Goal: Task Accomplishment & Management: Complete application form

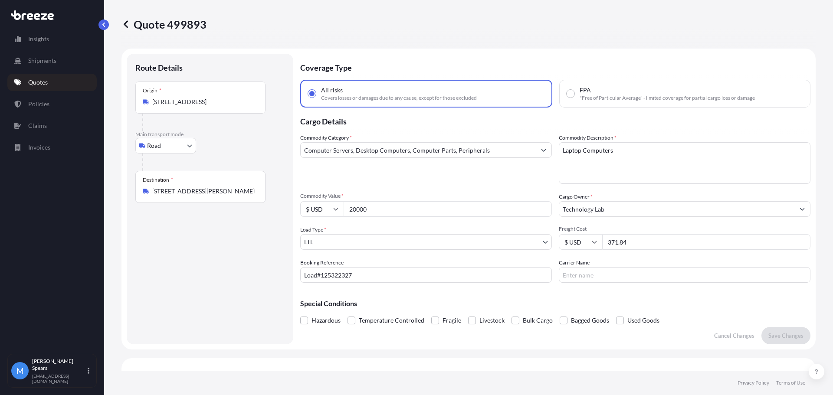
select select "Road"
select select "1"
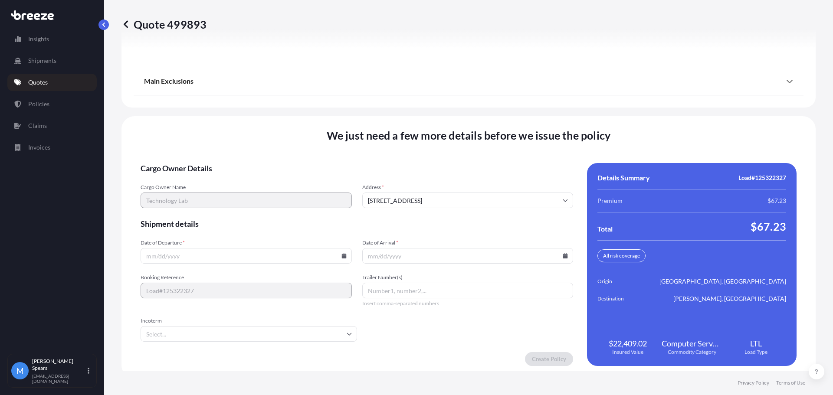
scroll to position [1197, 0]
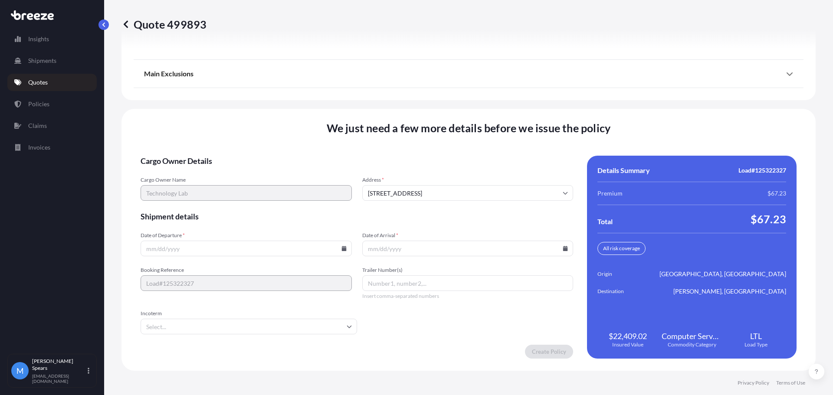
click at [250, 251] on input "Date of Departure *" at bounding box center [246, 249] width 211 height 16
click at [344, 249] on div at bounding box center [246, 249] width 211 height 16
click at [341, 249] on icon at bounding box center [343, 248] width 5 height 5
click at [243, 190] on button "25" at bounding box center [245, 188] width 14 height 14
type input "[DATE]"
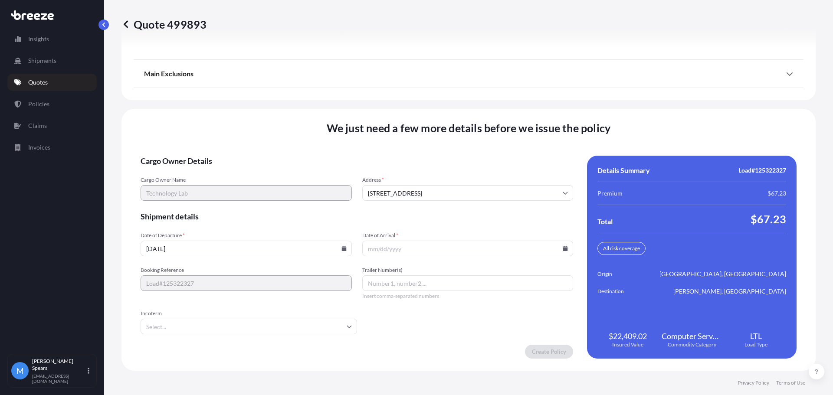
click at [287, 260] on form "Cargo Owner Details Cargo Owner Name Technology Lab Address * [STREET_ADDRESS] …" at bounding box center [357, 257] width 433 height 203
click at [347, 326] on icon at bounding box center [349, 326] width 5 height 5
click at [429, 210] on form "Cargo Owner Details Cargo Owner Name Technology Lab Address * [STREET_ADDRESS] …" at bounding box center [357, 257] width 433 height 203
click at [563, 249] on icon at bounding box center [565, 248] width 5 height 5
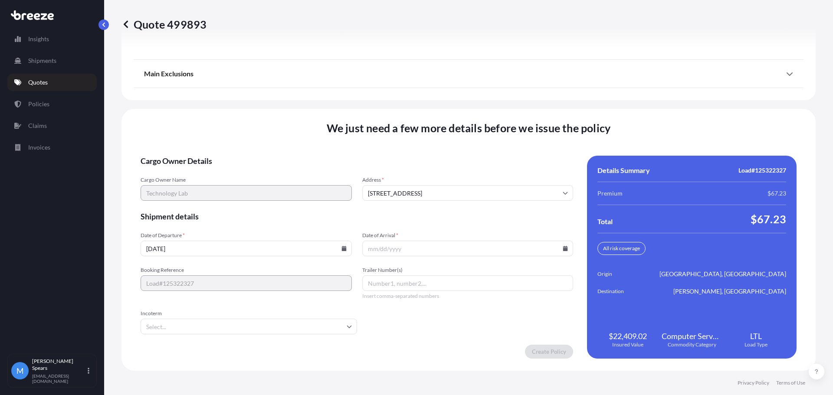
click at [558, 251] on input "Date of Arrival *" at bounding box center [467, 249] width 211 height 16
click at [384, 249] on input "Date of Arrival *" at bounding box center [467, 249] width 211 height 16
click at [563, 249] on icon at bounding box center [565, 248] width 5 height 5
click at [404, 208] on button "29" at bounding box center [404, 204] width 14 height 14
type input "[DATE]"
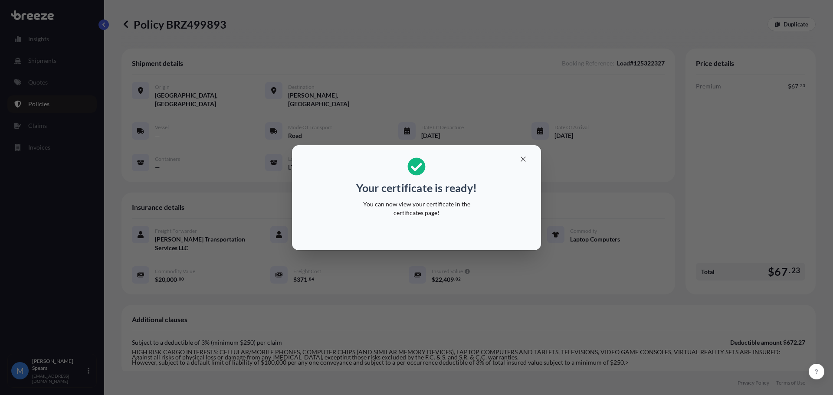
click at [423, 208] on p "You can now view your certificate in the certificates page!" at bounding box center [417, 208] width 134 height 17
click at [525, 157] on icon "button" at bounding box center [523, 159] width 5 height 5
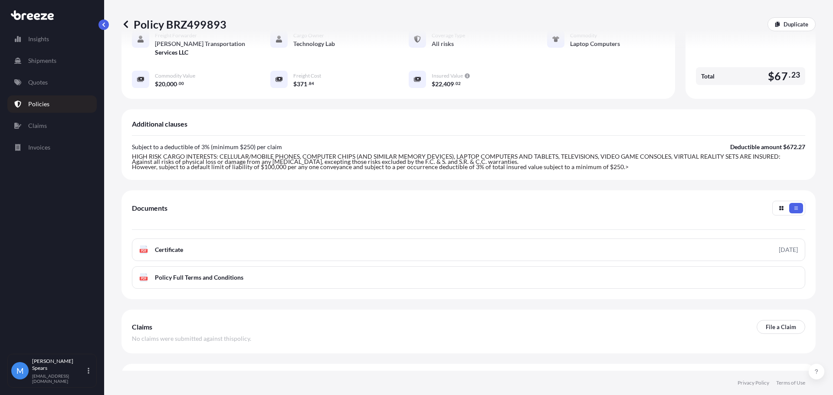
scroll to position [199, 0]
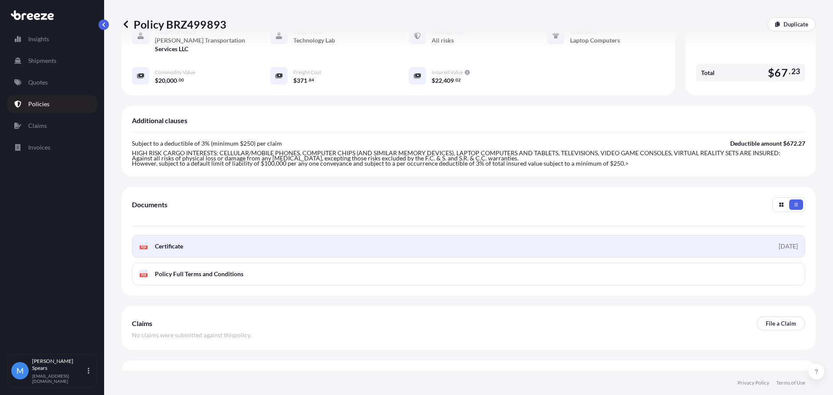
click at [450, 235] on link "PDF Certificate [DATE]" at bounding box center [468, 246] width 673 height 23
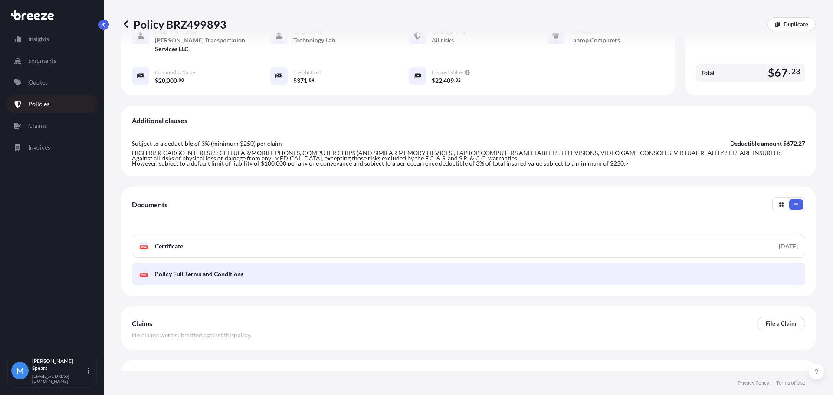
click at [354, 263] on link "PDF Policy Full Terms and Conditions" at bounding box center [468, 274] width 673 height 23
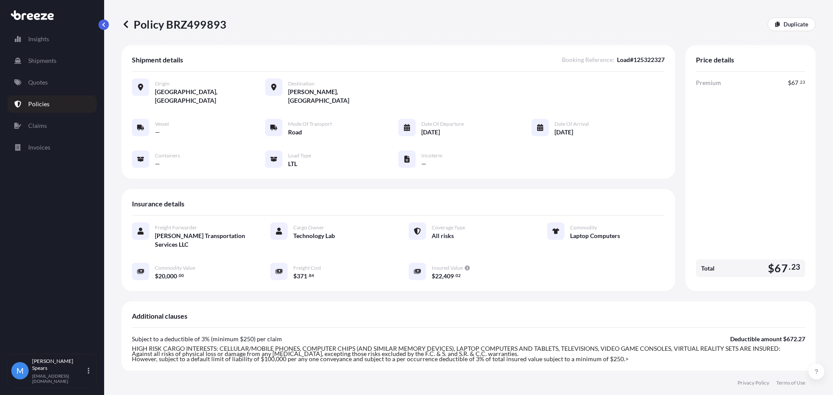
scroll to position [0, 0]
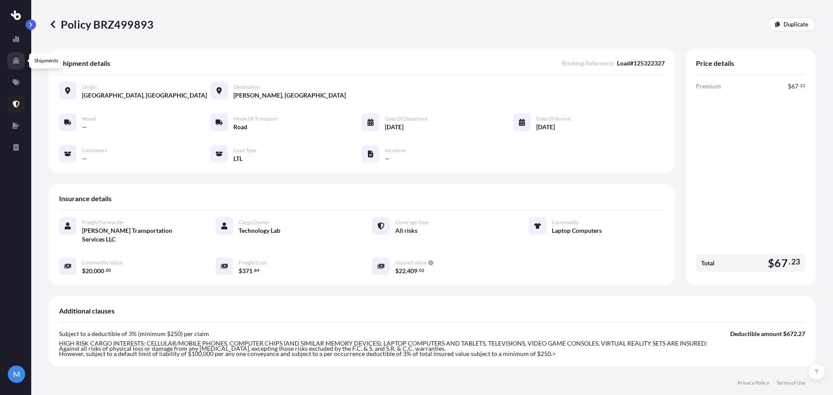
click at [16, 61] on icon at bounding box center [16, 61] width 7 height 6
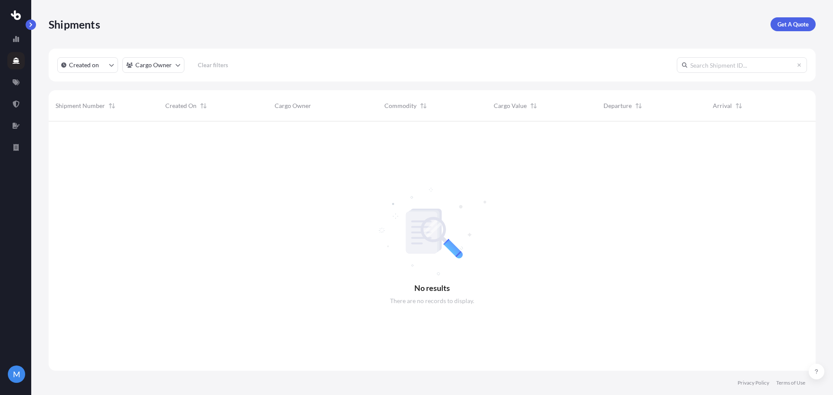
scroll to position [274, 761]
click at [12, 37] on link at bounding box center [15, 38] width 17 height 17
select select "2025"
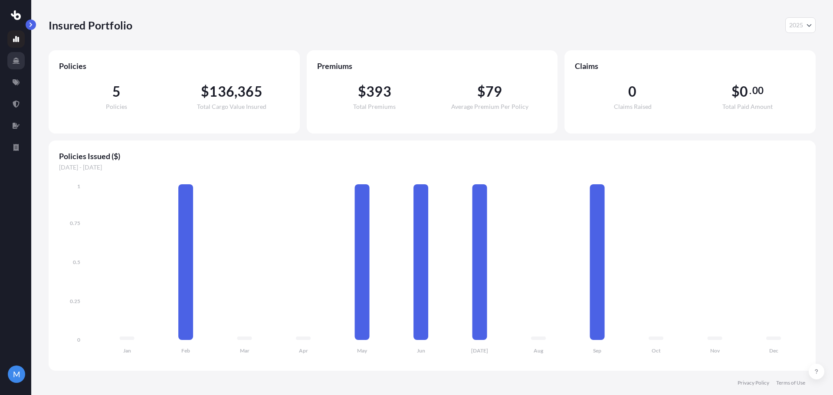
click at [15, 60] on icon at bounding box center [16, 60] width 7 height 7
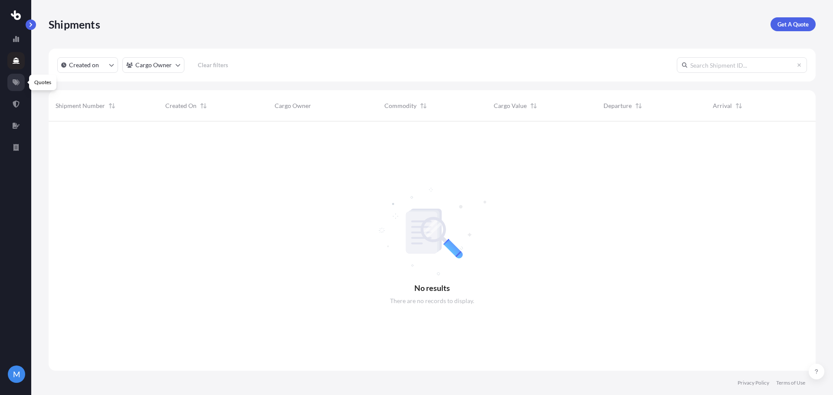
scroll to position [274, 761]
click at [16, 82] on icon at bounding box center [16, 82] width 7 height 6
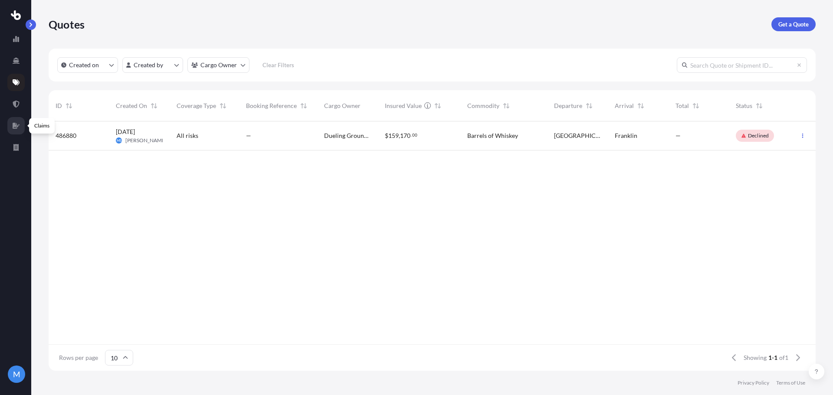
scroll to position [248, 761]
click at [16, 105] on icon at bounding box center [16, 104] width 7 height 7
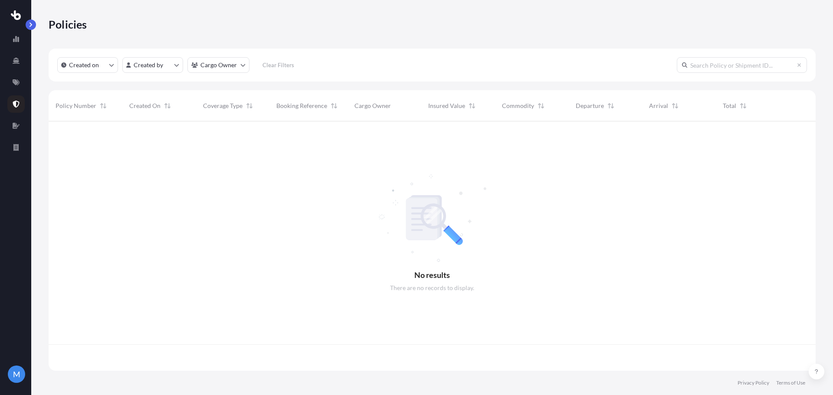
scroll to position [248, 761]
